Goal: Information Seeking & Learning: Find specific page/section

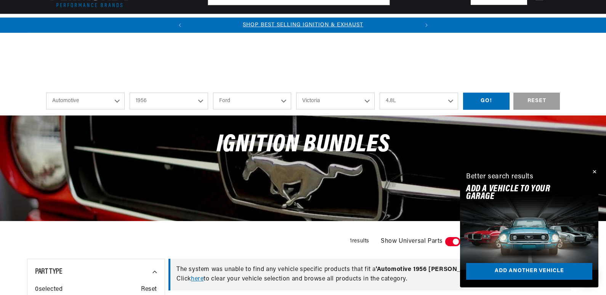
select select "1956"
select select "Ford"
select select "Victoria"
select select "4.8L"
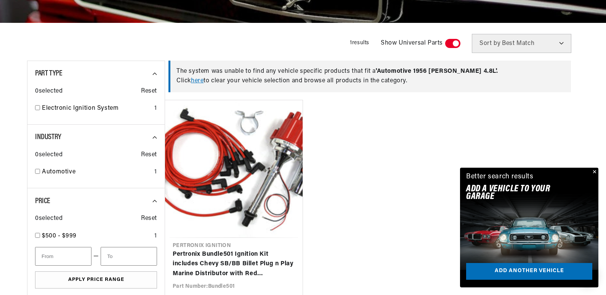
scroll to position [0, 231]
click at [197, 81] on link "here" at bounding box center [197, 81] width 13 height 6
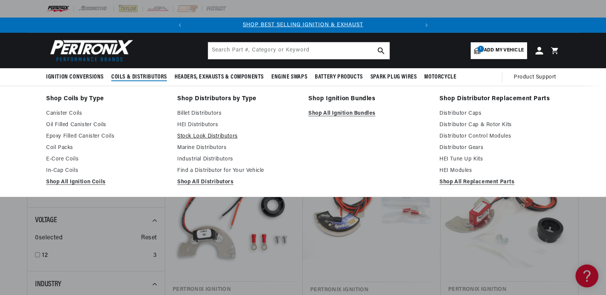
click at [206, 138] on link "Stock Look Distributors" at bounding box center [237, 136] width 120 height 9
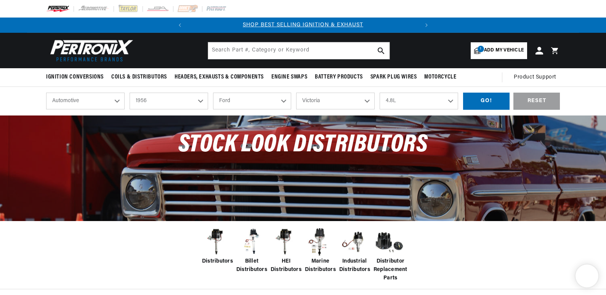
select select "1956"
select select "Ford"
select select "Victoria"
select select "4.8L"
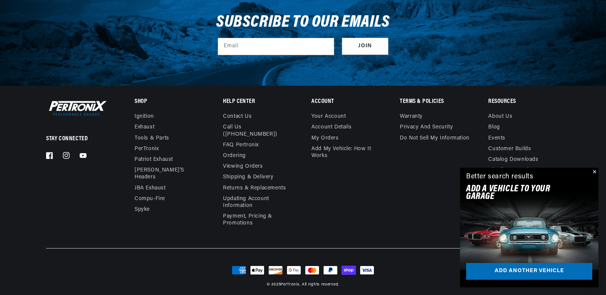
scroll to position [0, 39]
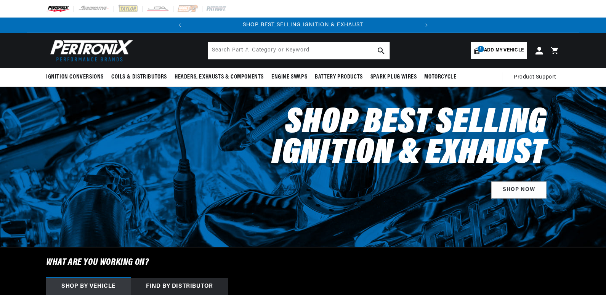
select select "1956"
select select "Ford"
select select "Victoria"
select select "4.8L"
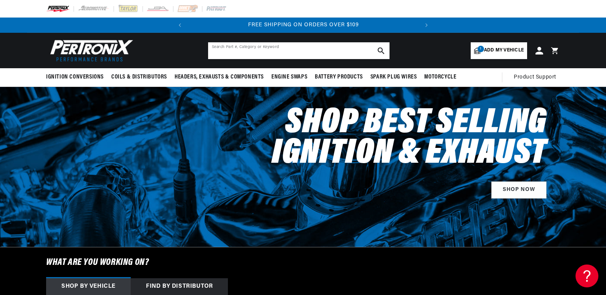
click at [225, 50] on input "text" at bounding box center [298, 50] width 181 height 17
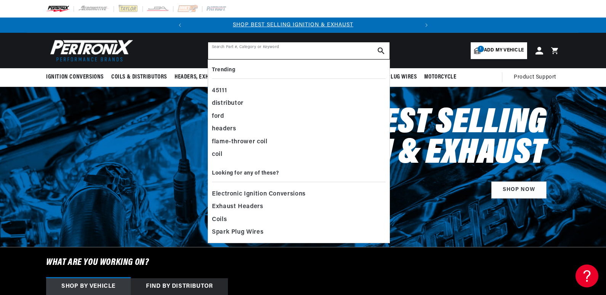
scroll to position [0, 0]
click at [239, 103] on div "distributor" at bounding box center [299, 103] width 174 height 13
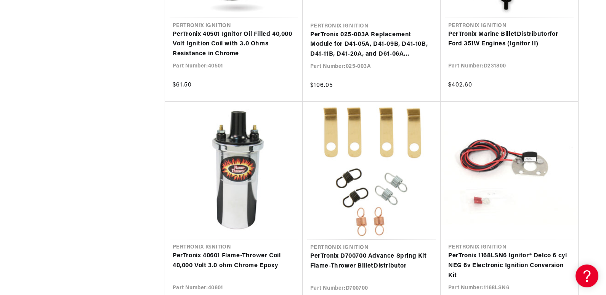
scroll to position [1402, 0]
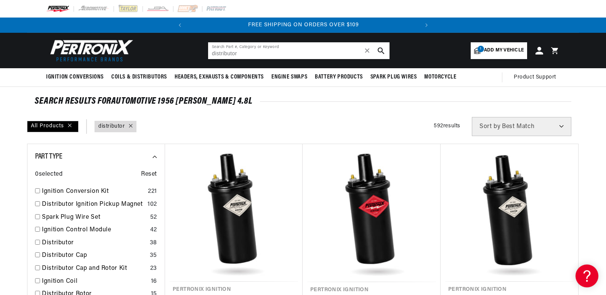
click at [243, 55] on input "distributor" at bounding box center [298, 50] width 181 height 17
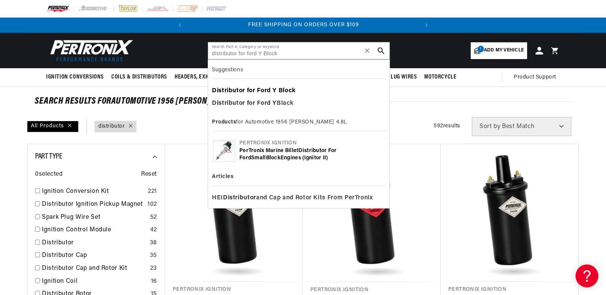
click at [242, 91] on b "Distributor" at bounding box center [228, 91] width 33 height 6
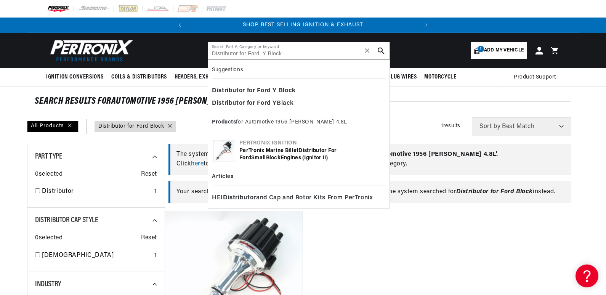
click at [380, 48] on icon "search button" at bounding box center [381, 50] width 7 height 7
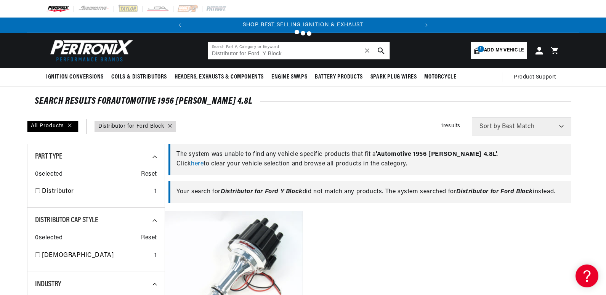
type input "Distributor for Ford Block"
